Goal: Task Accomplishment & Management: Use online tool/utility

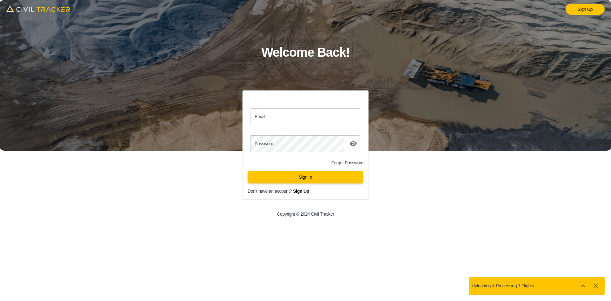
click at [287, 119] on input "Email" at bounding box center [305, 116] width 110 height 17
type input "[EMAIL_ADDRESS][DOMAIN_NAME]"
click at [297, 175] on button "Sign In" at bounding box center [305, 176] width 116 height 13
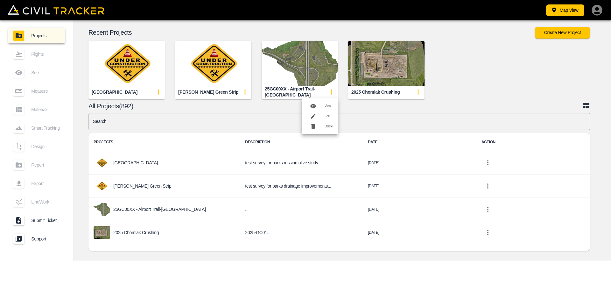
click at [134, 66] on div at bounding box center [305, 150] width 611 height 301
click at [316, 71] on img "button" at bounding box center [299, 63] width 76 height 45
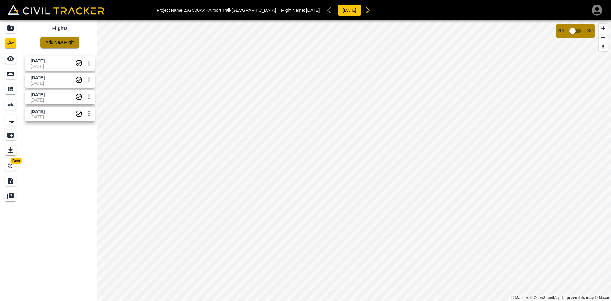
click at [72, 40] on link "Add New Flight" at bounding box center [59, 43] width 39 height 12
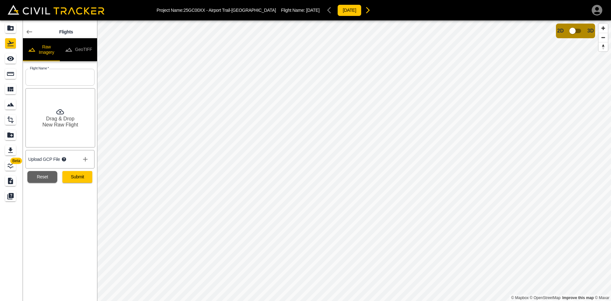
click at [87, 47] on button "GeoTIFF" at bounding box center [78, 49] width 37 height 23
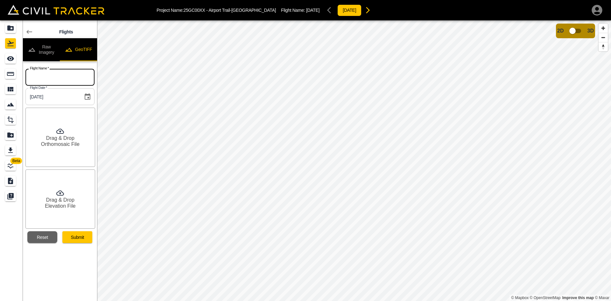
click at [69, 79] on input "text" at bounding box center [59, 77] width 69 height 17
type input "[DATE]"
